Goal: Information Seeking & Learning: Learn about a topic

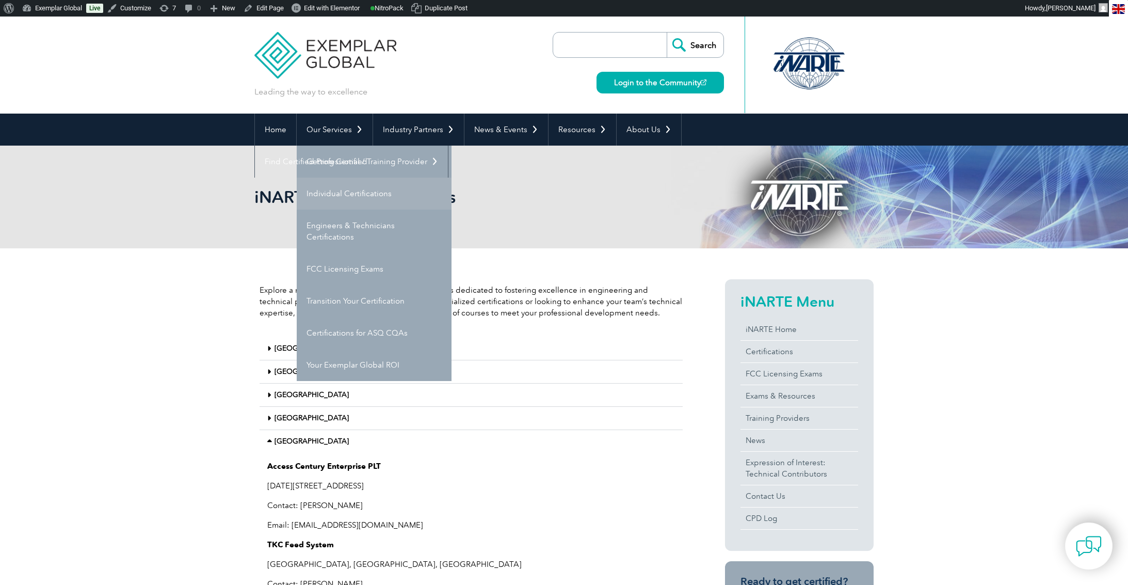
click at [319, 194] on link "Individual Certifications" at bounding box center [374, 194] width 155 height 32
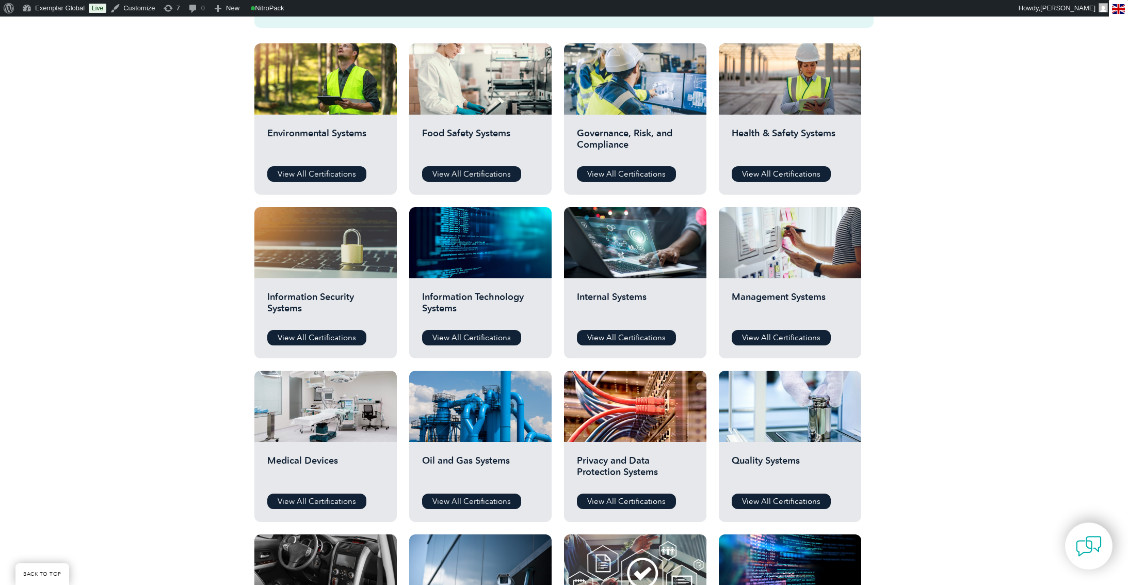
scroll to position [367, 0]
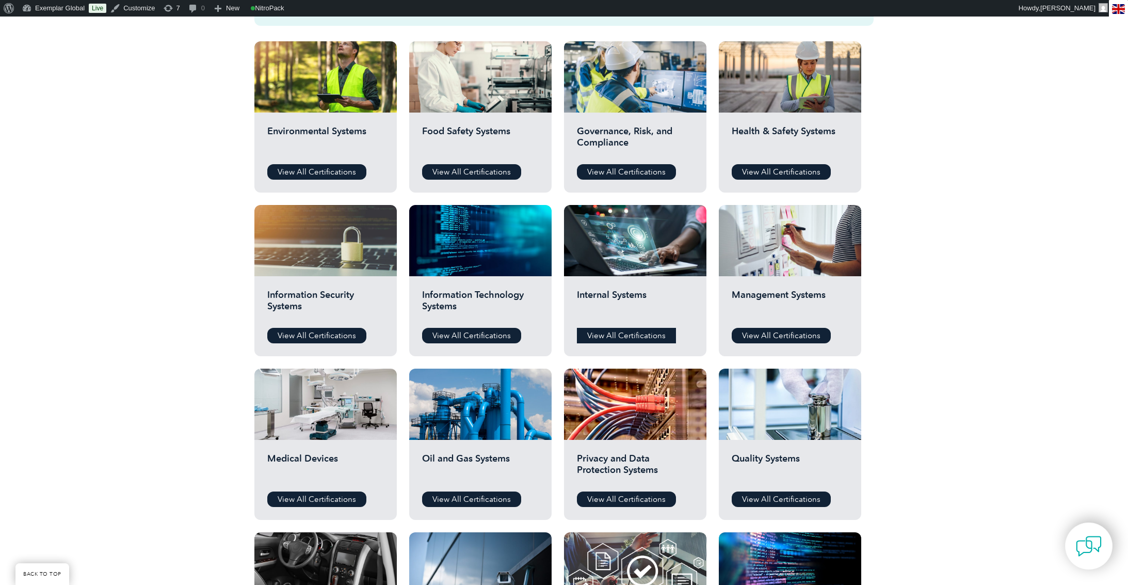
click at [628, 332] on link "View All Certifications" at bounding box center [626, 335] width 99 height 15
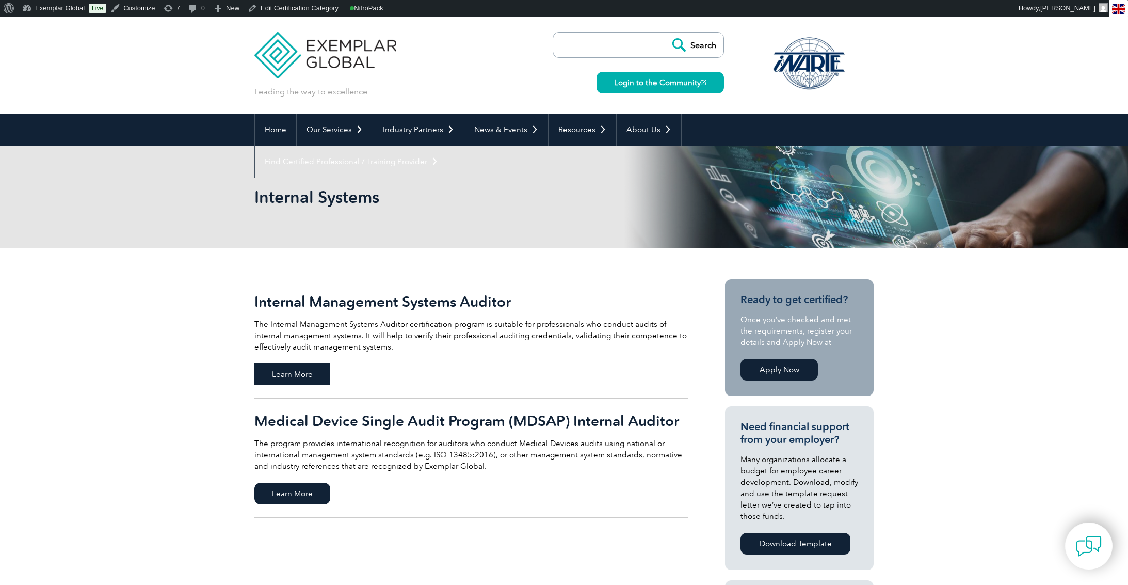
click at [309, 377] on span "Learn More" at bounding box center [292, 374] width 76 height 22
